Goal: Transaction & Acquisition: Purchase product/service

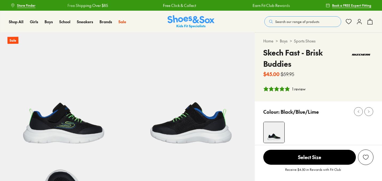
select select "*"
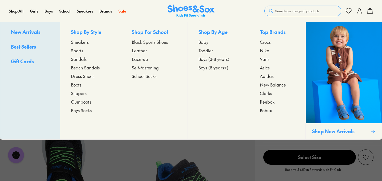
click at [203, 67] on span "Boys (8 years+)" at bounding box center [214, 67] width 30 height 6
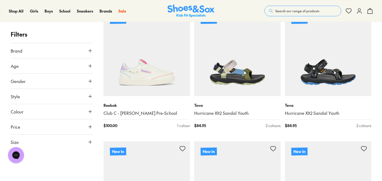
scroll to position [116, 0]
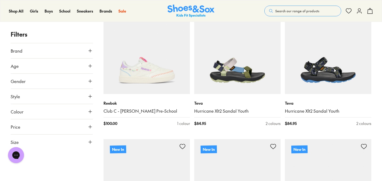
click at [89, 143] on icon at bounding box center [90, 141] width 5 height 5
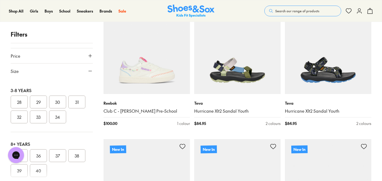
scroll to position [105, 0]
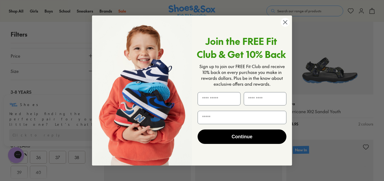
click at [286, 22] on circle "Close dialog" at bounding box center [285, 22] width 9 height 9
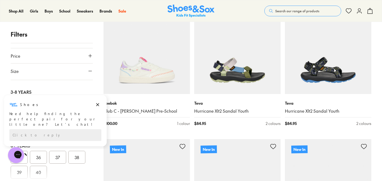
click at [85, 70] on button "Size" at bounding box center [52, 71] width 82 height 15
click at [87, 82] on button "Gender" at bounding box center [52, 81] width 82 height 15
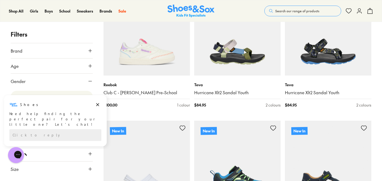
scroll to position [136, 0]
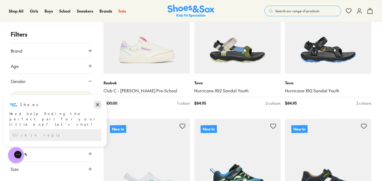
click at [98, 104] on icon "Dismiss campaign" at bounding box center [97, 104] width 3 height 3
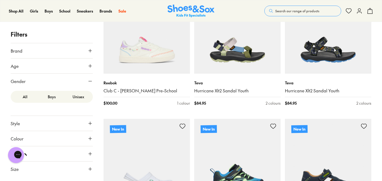
click at [50, 99] on label "Boys" at bounding box center [51, 97] width 27 height 10
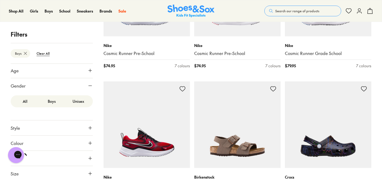
scroll to position [571, 0]
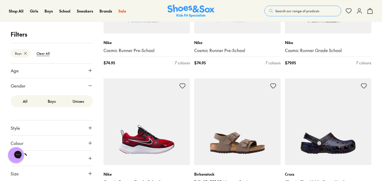
click at [88, 128] on icon at bounding box center [90, 127] width 5 height 5
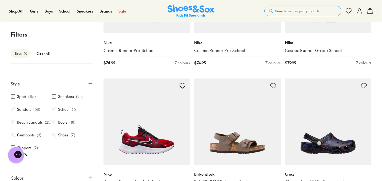
scroll to position [61, 0]
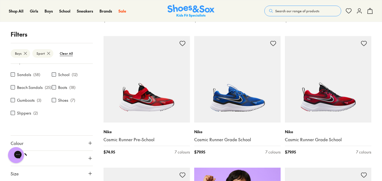
scroll to position [219, 0]
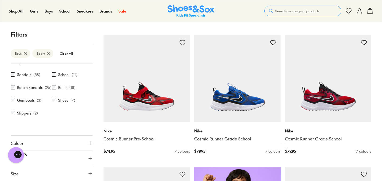
click at [84, 172] on button "Size" at bounding box center [52, 173] width 82 height 15
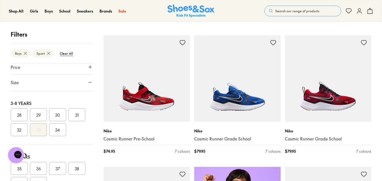
scroll to position [196, 0]
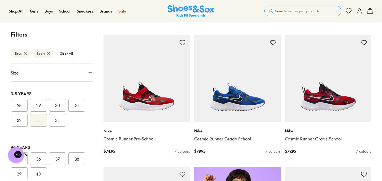
click at [21, 118] on button "32" at bounding box center [19, 120] width 17 height 13
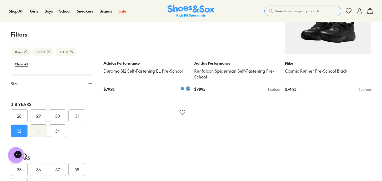
scroll to position [681, 0]
